Goal: Navigation & Orientation: Find specific page/section

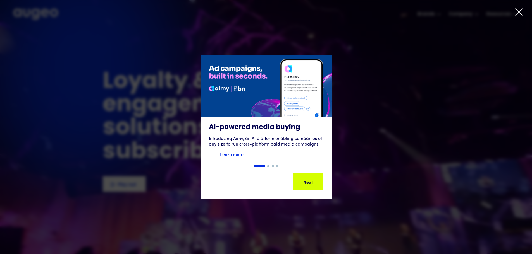
click at [396, 61] on div "1 of 4" at bounding box center [266, 127] width 532 height 143
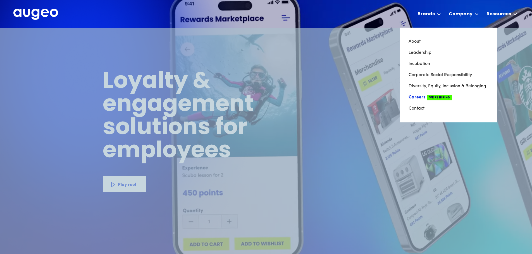
click at [441, 98] on span "We're Hiring" at bounding box center [438, 98] width 25 height 6
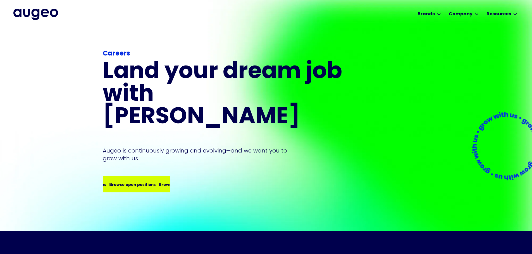
click at [138, 181] on div "Browse open positions" at bounding box center [158, 184] width 47 height 7
